Goal: Find specific page/section: Find specific page/section

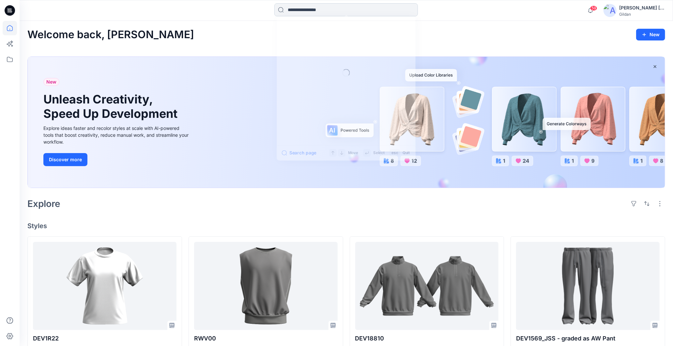
click at [293, 10] on input at bounding box center [345, 9] width 143 height 13
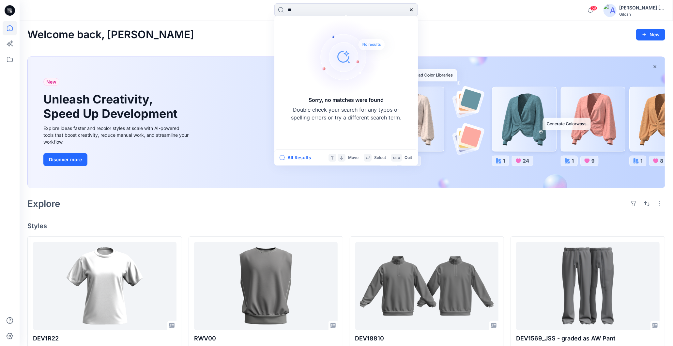
type input "*"
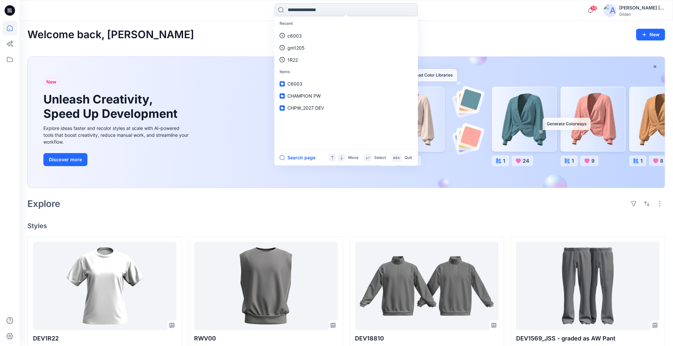
type input "*"
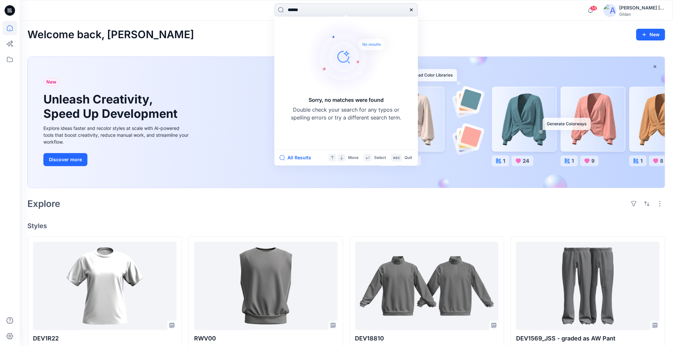
type input "******"
click at [412, 8] on icon at bounding box center [411, 9] width 5 height 5
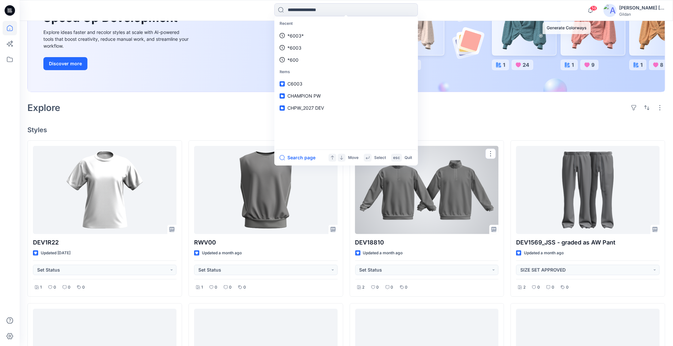
scroll to position [109, 0]
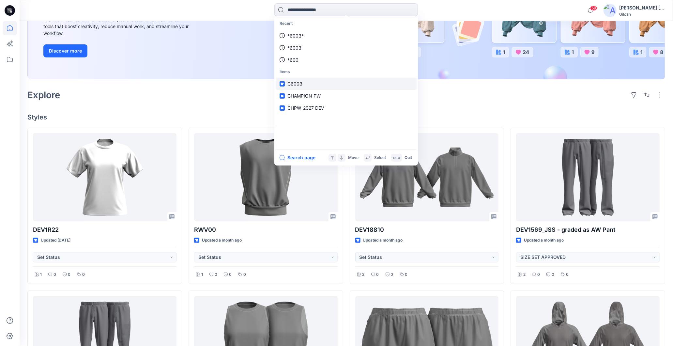
click at [294, 82] on span "C6003" at bounding box center [294, 84] width 15 height 6
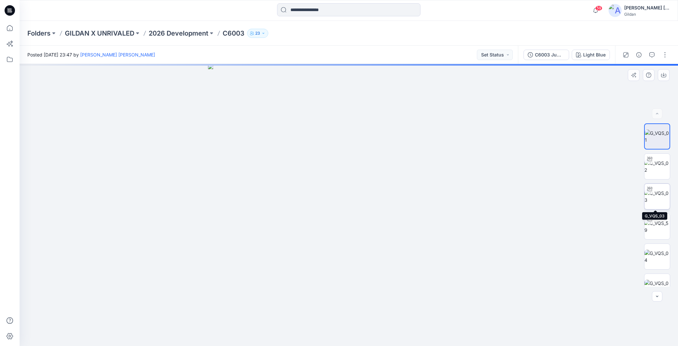
click at [656, 198] on img at bounding box center [657, 196] width 25 height 14
drag, startPoint x: 413, startPoint y: 334, endPoint x: 359, endPoint y: 335, distance: 54.1
click at [359, 335] on icon at bounding box center [349, 326] width 197 height 24
drag, startPoint x: 314, startPoint y: 336, endPoint x: 333, endPoint y: 337, distance: 19.6
click at [333, 337] on icon at bounding box center [349, 326] width 197 height 24
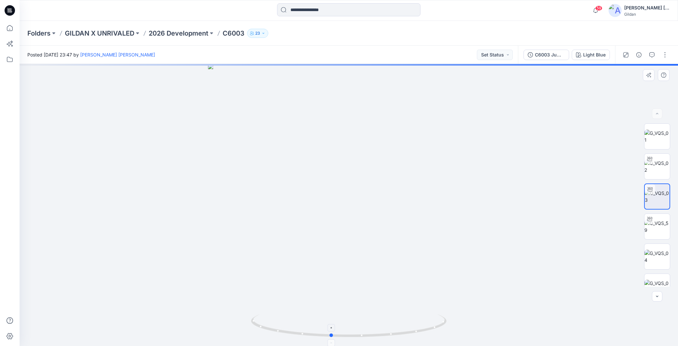
drag, startPoint x: 333, startPoint y: 338, endPoint x: 379, endPoint y: 338, distance: 45.7
click at [379, 338] on icon at bounding box center [349, 326] width 197 height 24
